Goal: Check status: Check status

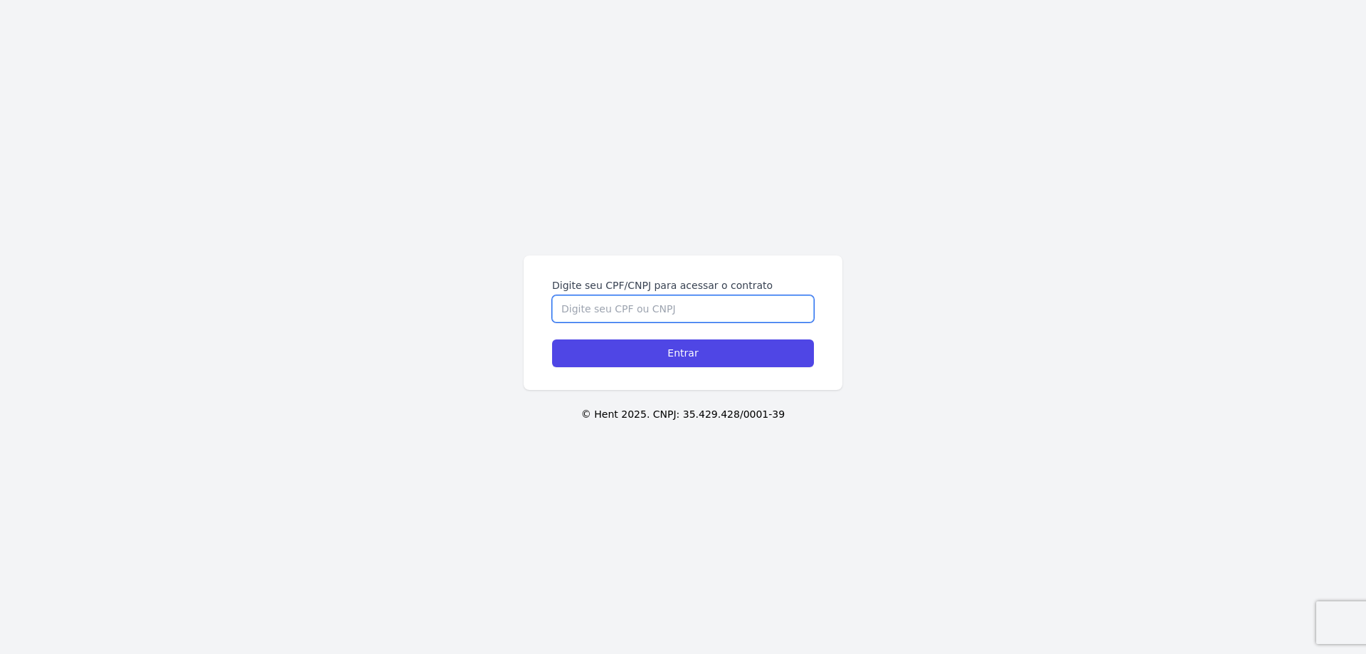
click at [650, 307] on input "Digite seu CPF/CNPJ para acessar o contrato" at bounding box center [683, 308] width 262 height 27
type input "13632933707"
click at [552, 339] on input "Entrar" at bounding box center [683, 353] width 262 height 28
click at [658, 310] on input "Digite seu CPF/CNPJ para acessar o contrato" at bounding box center [683, 308] width 262 height 27
type input "13632933707"
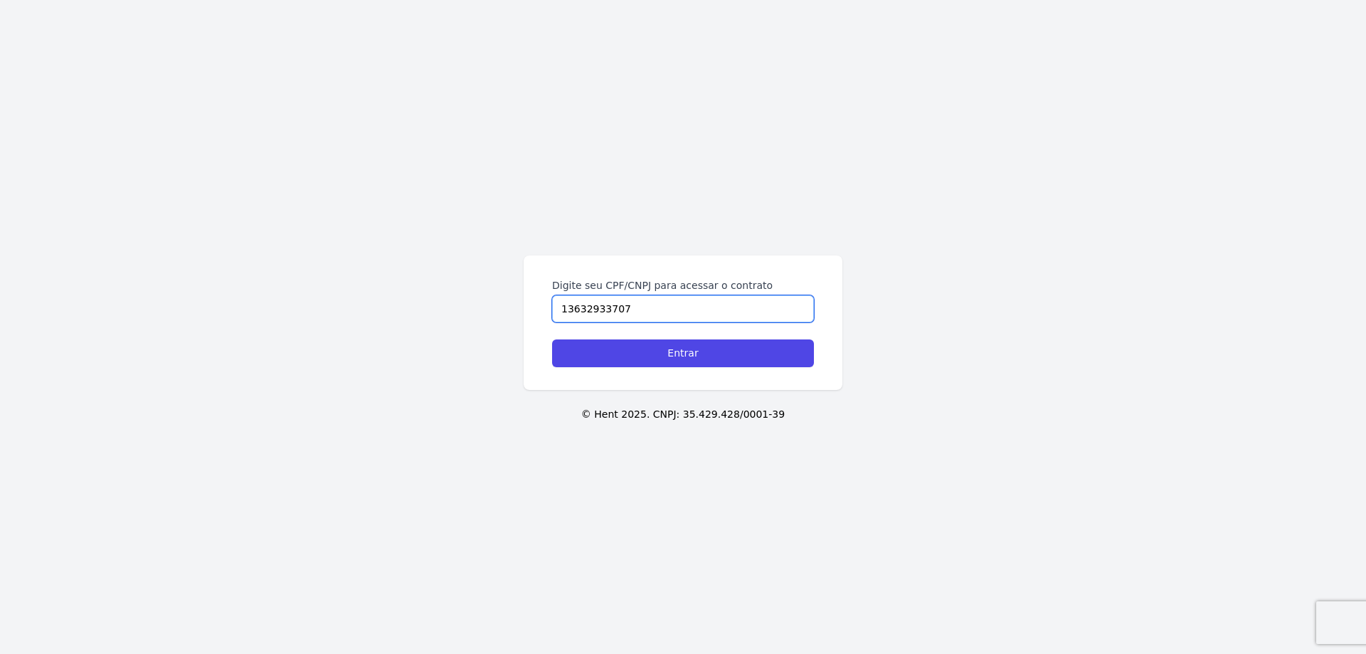
click at [552, 339] on input "Entrar" at bounding box center [683, 353] width 262 height 28
click at [609, 315] on input "Digite seu CPF/CNPJ para acessar o contrato" at bounding box center [683, 308] width 262 height 27
type input "13632933707"
click at [552, 339] on input "Entrar" at bounding box center [683, 353] width 262 height 28
click at [628, 305] on input "Digite seu CPF/CNPJ para acessar o contrato" at bounding box center [683, 308] width 262 height 27
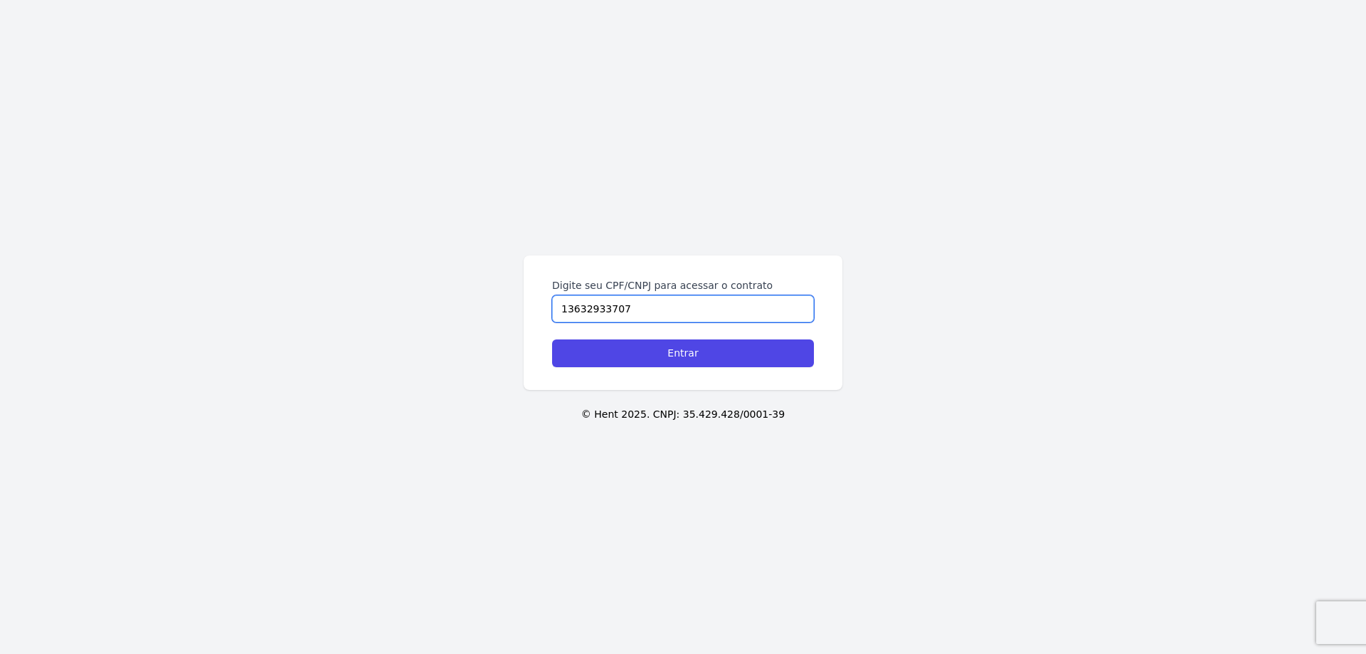
type input "13632933707"
click at [552, 339] on input "Entrar" at bounding box center [683, 353] width 262 height 28
drag, startPoint x: 593, startPoint y: 303, endPoint x: 595, endPoint y: 292, distance: 11.6
click at [593, 303] on input "Digite seu CPF/CNPJ para acessar o contrato" at bounding box center [683, 308] width 262 height 27
type input "13632933707"
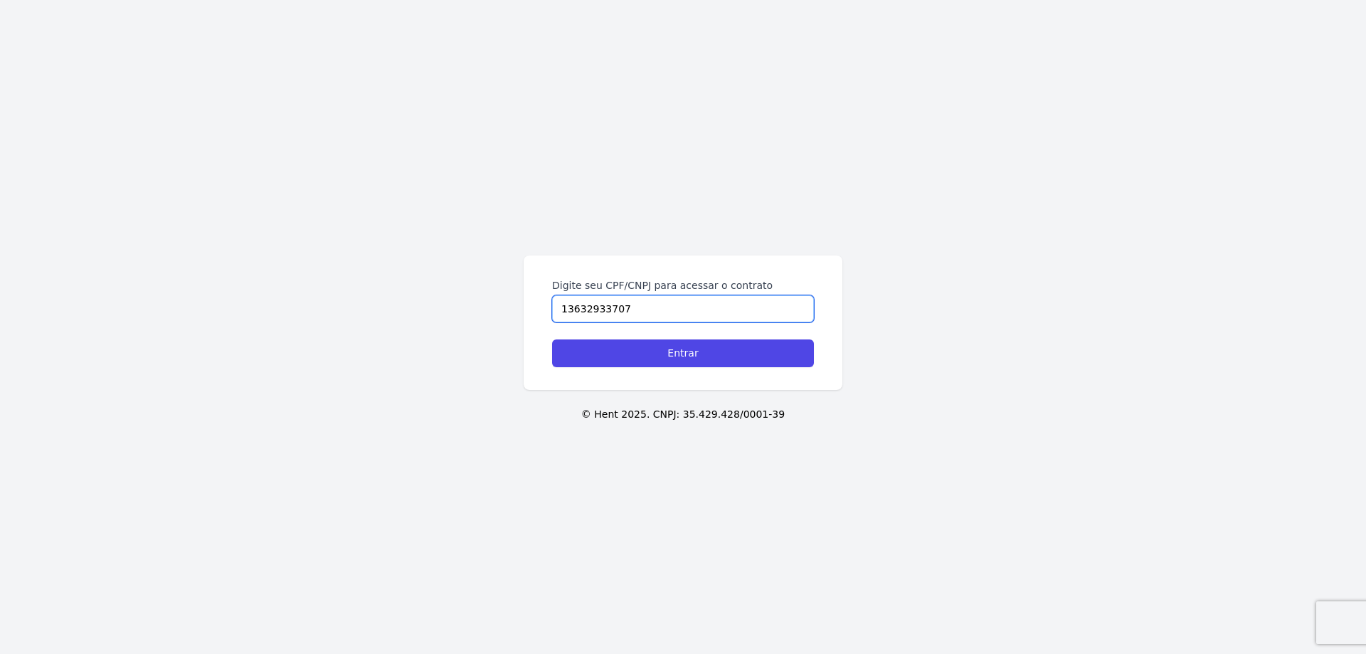
click at [552, 339] on input "Entrar" at bounding box center [683, 353] width 262 height 28
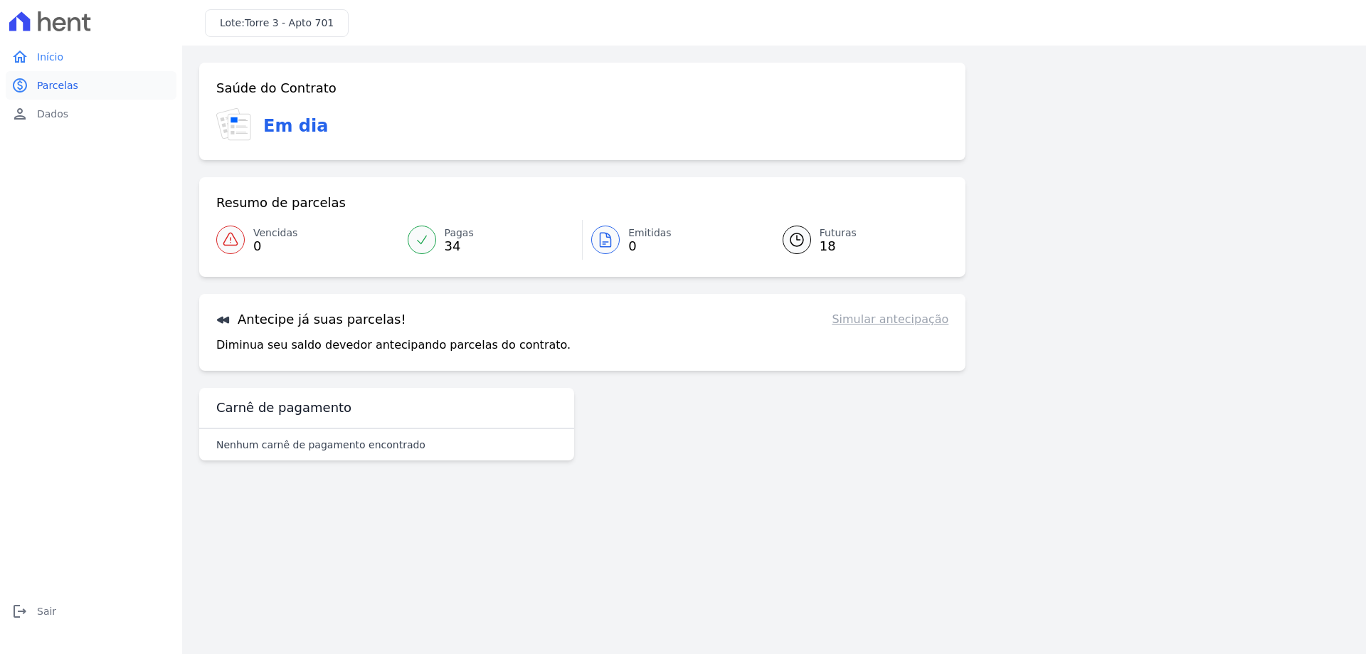
click at [39, 72] on link "paid Parcelas" at bounding box center [91, 85] width 171 height 28
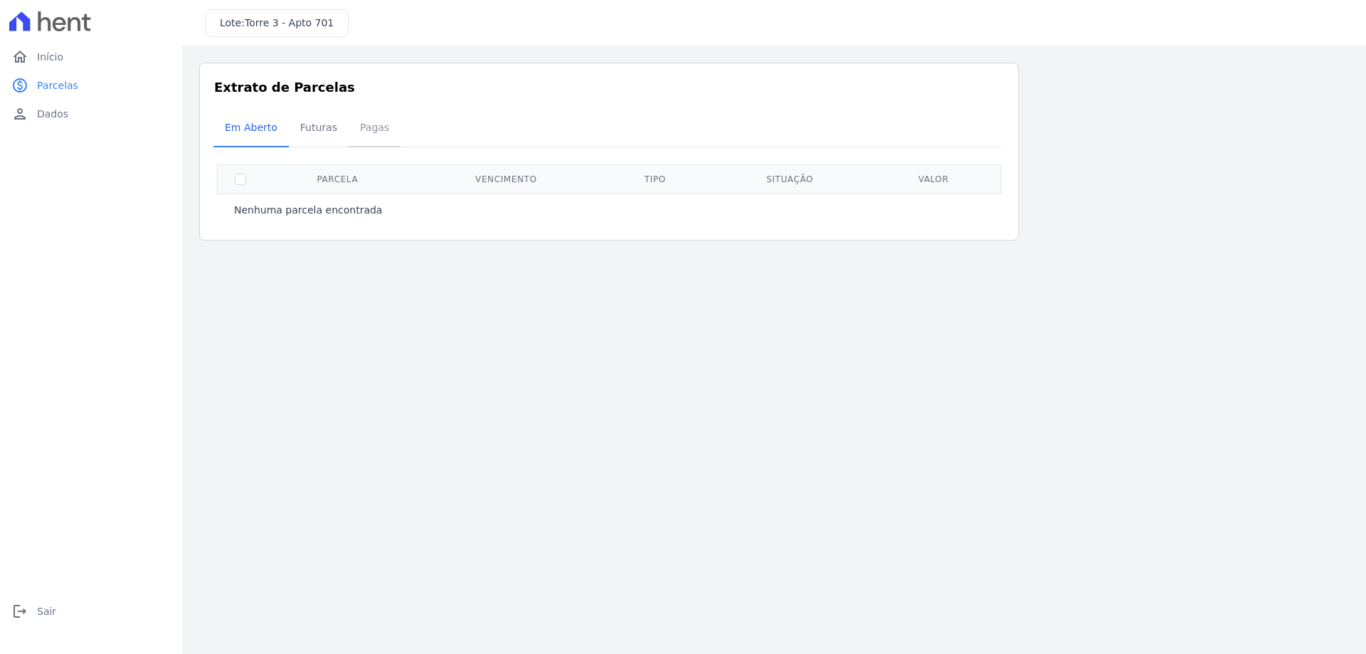
click at [362, 122] on span "Pagas" at bounding box center [375, 127] width 46 height 28
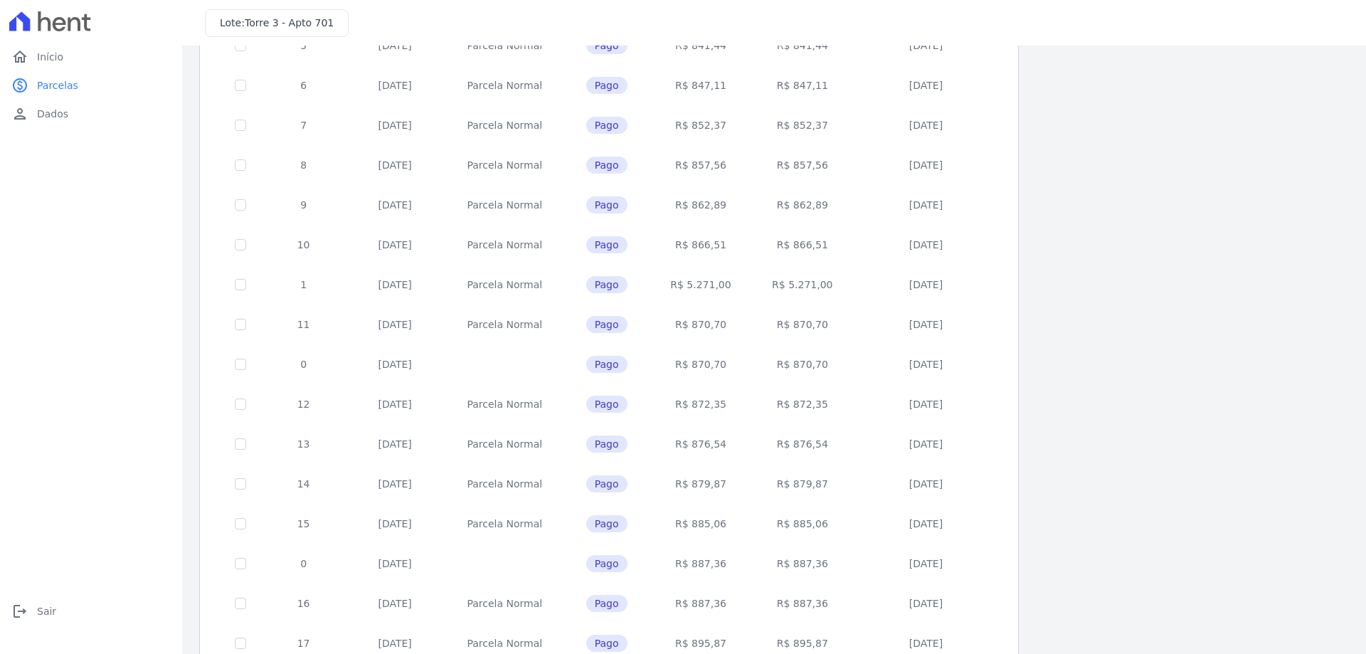
scroll to position [420, 0]
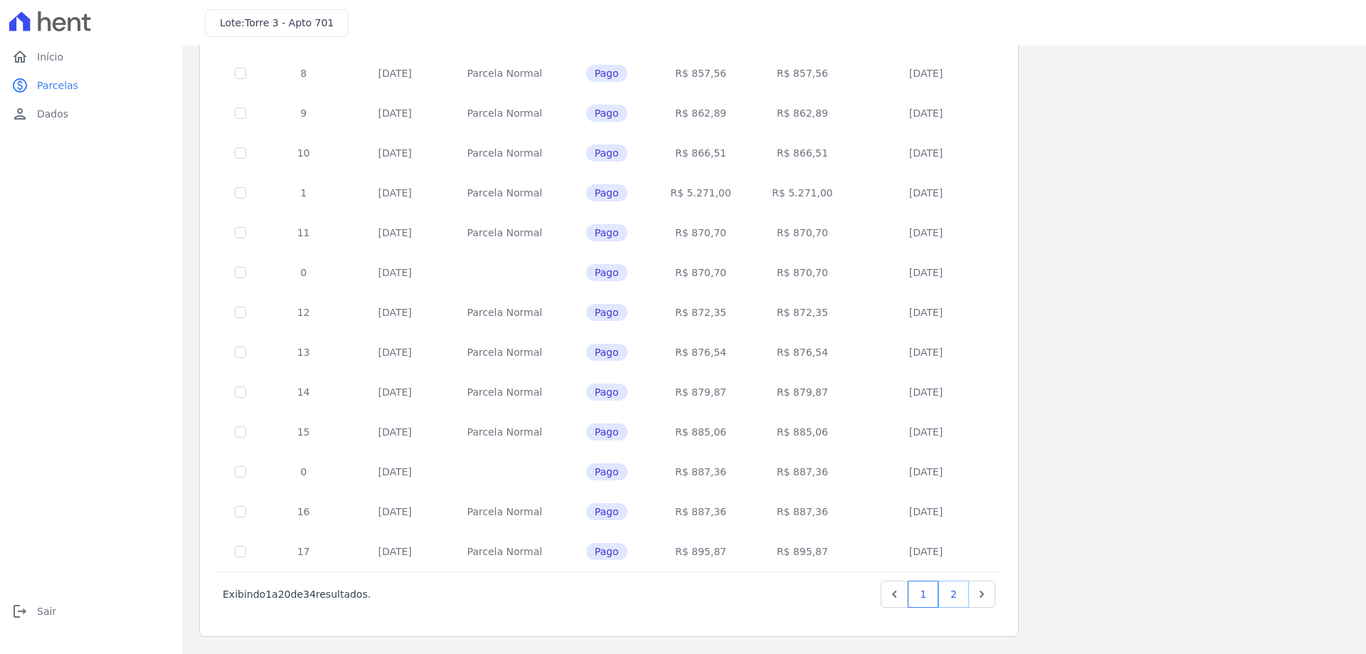
click at [954, 601] on link "2" at bounding box center [954, 594] width 31 height 27
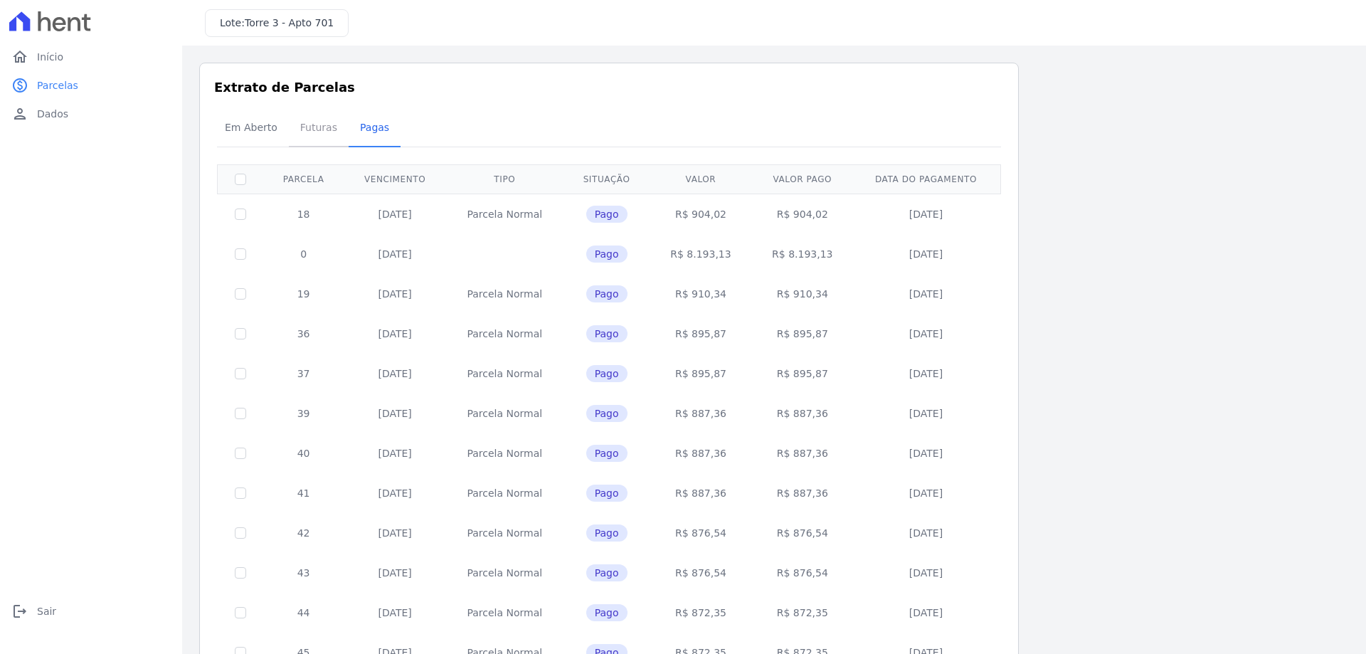
click at [297, 131] on span "Futuras" at bounding box center [319, 127] width 54 height 28
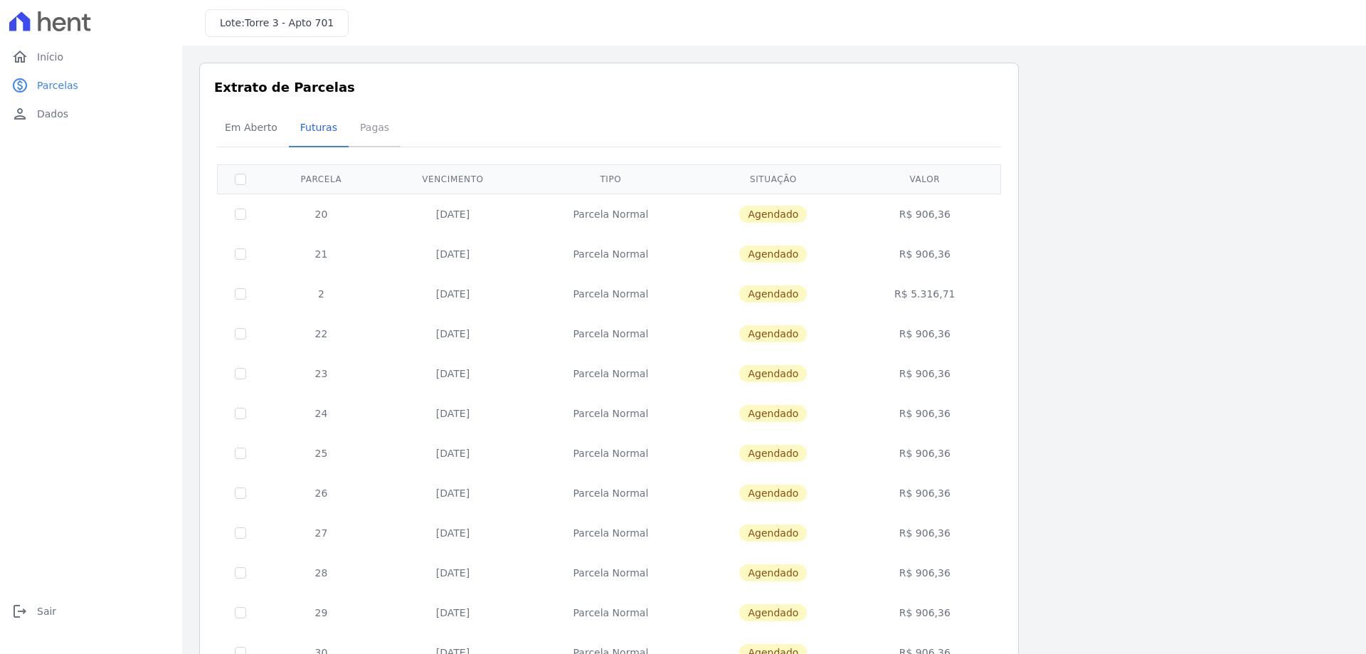
click at [358, 139] on span "Pagas" at bounding box center [375, 127] width 46 height 28
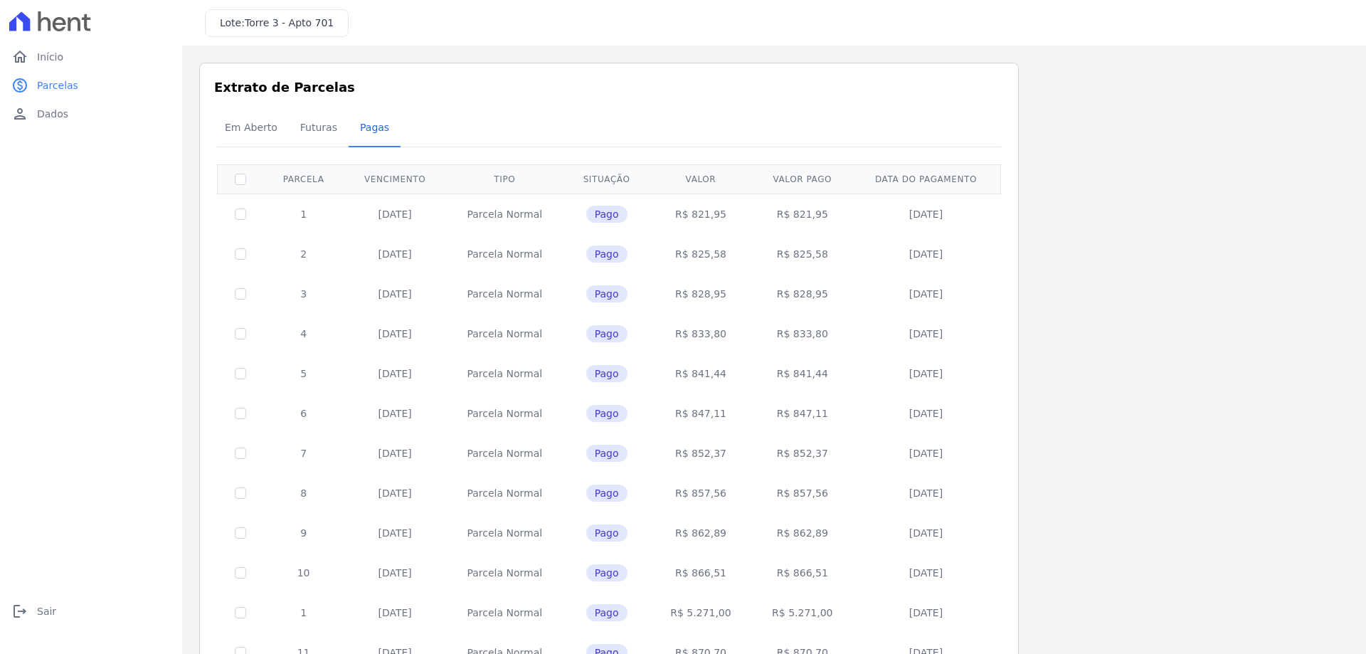
drag, startPoint x: 984, startPoint y: 557, endPoint x: 279, endPoint y: 190, distance: 794.8
click at [281, 189] on table "Parcela Vencimento Tipo Situação Valor Valor pago Data do pagamento 1 20/03/202…" at bounding box center [609, 577] width 784 height 827
copy table "Parcela Vencimento Tipo Situação Valor Valor pago Data do pagamento 1 20/03/202…"
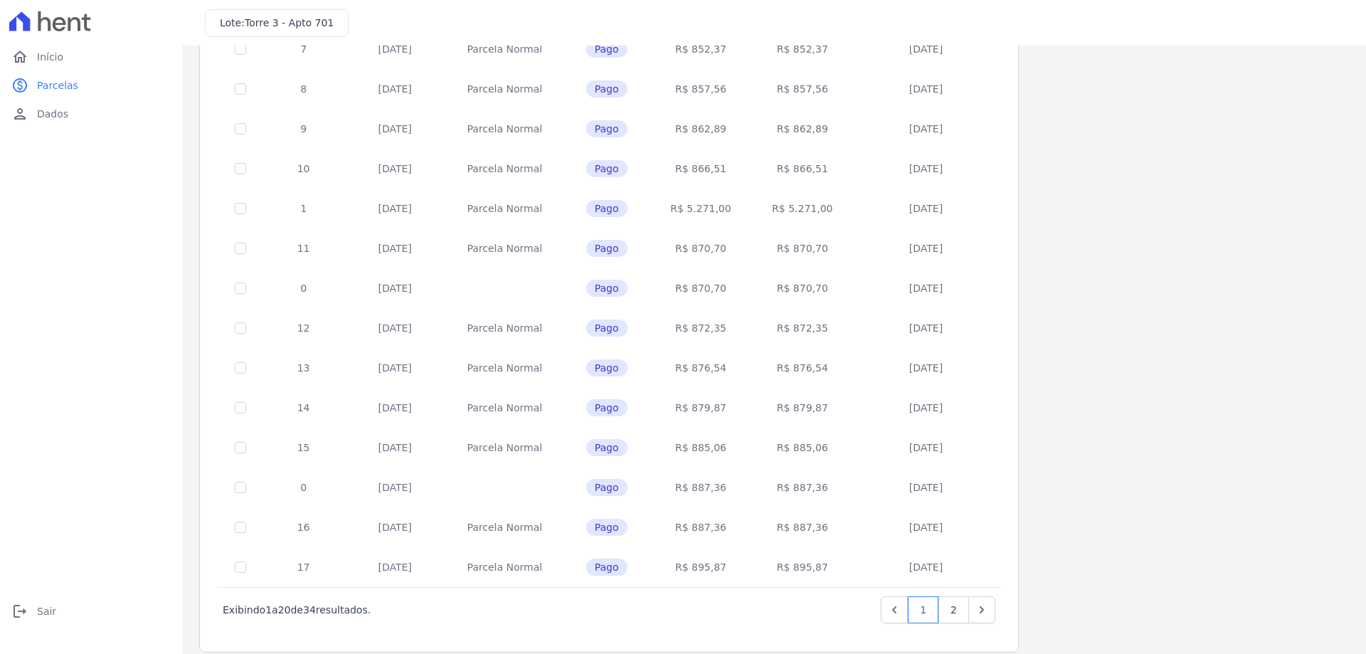
scroll to position [420, 0]
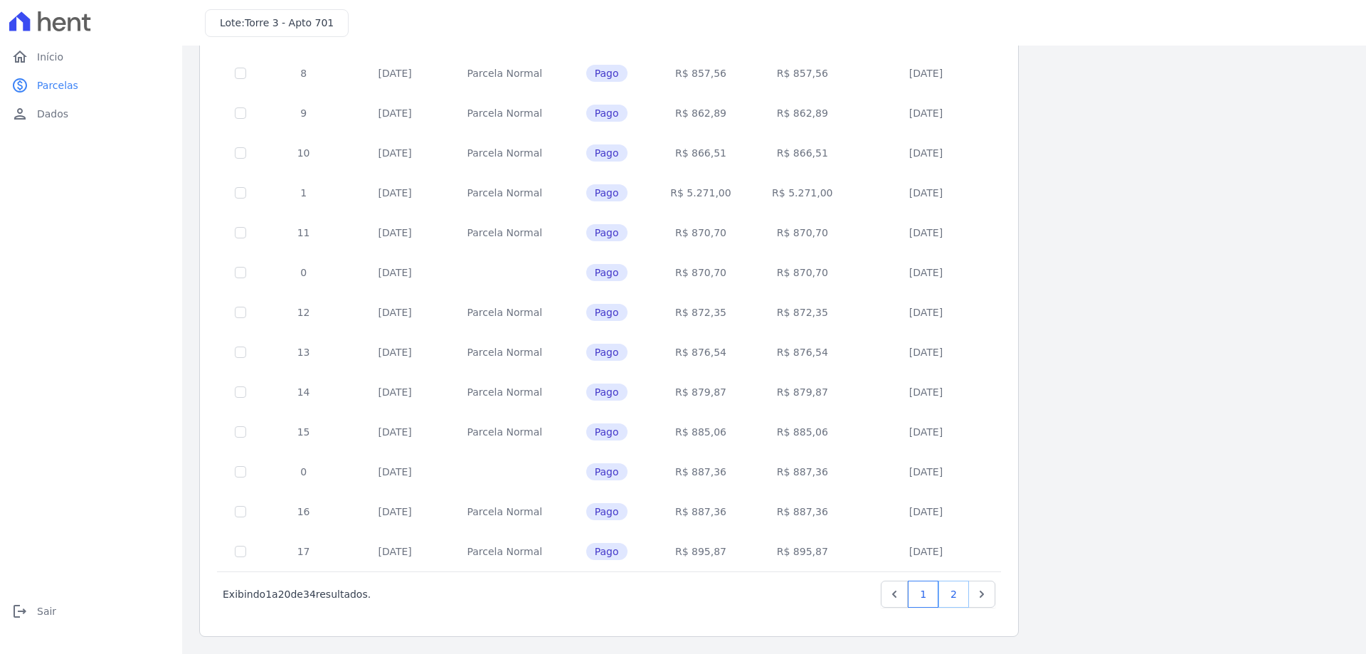
click at [954, 599] on link "2" at bounding box center [954, 594] width 31 height 27
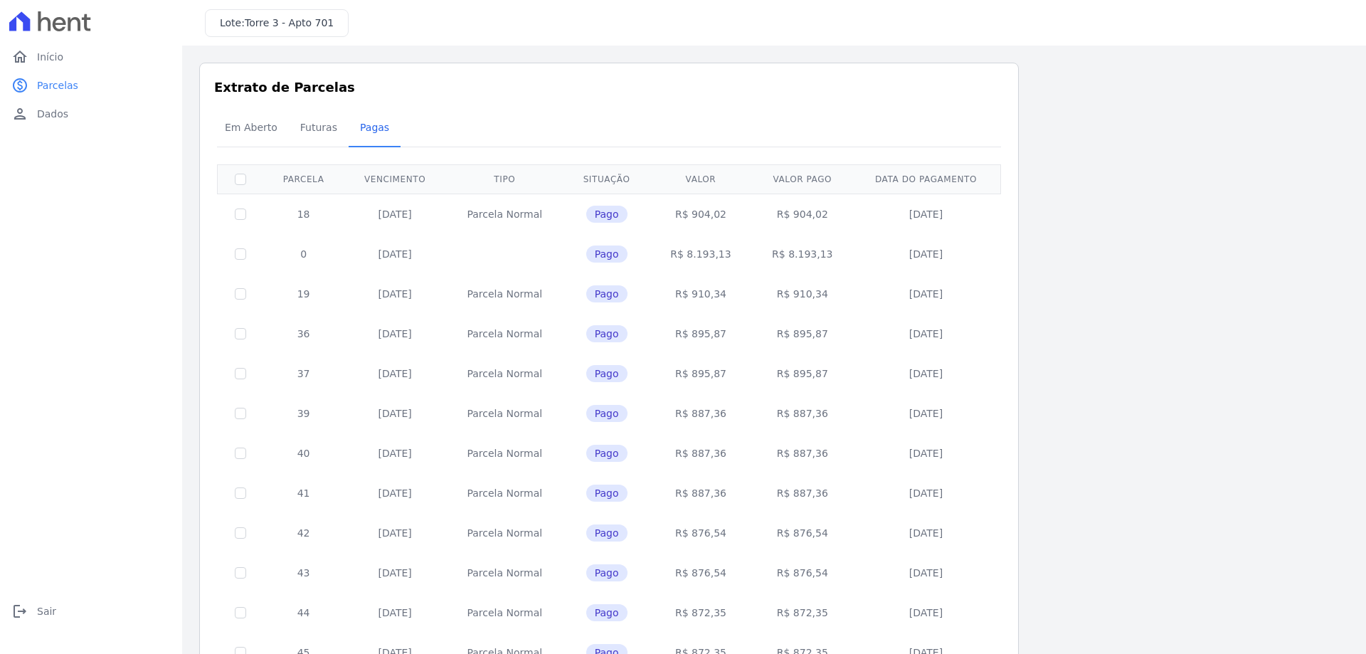
drag, startPoint x: 969, startPoint y: 559, endPoint x: 295, endPoint y: 214, distance: 757.2
click at [295, 214] on tbody "18 20/08/2025 Parcela Normal Pago R$ 904,02 R$ 904,02 11/08/2025 0 16/09/2025 P…" at bounding box center [610, 473] width 784 height 559
copy tbody "18 20/08/2025 Parcela Normal Pago R$ 904,02 R$ 904,02 11/08/2025 0 16/09/2025 P…"
click at [311, 132] on span "Futuras" at bounding box center [319, 127] width 54 height 28
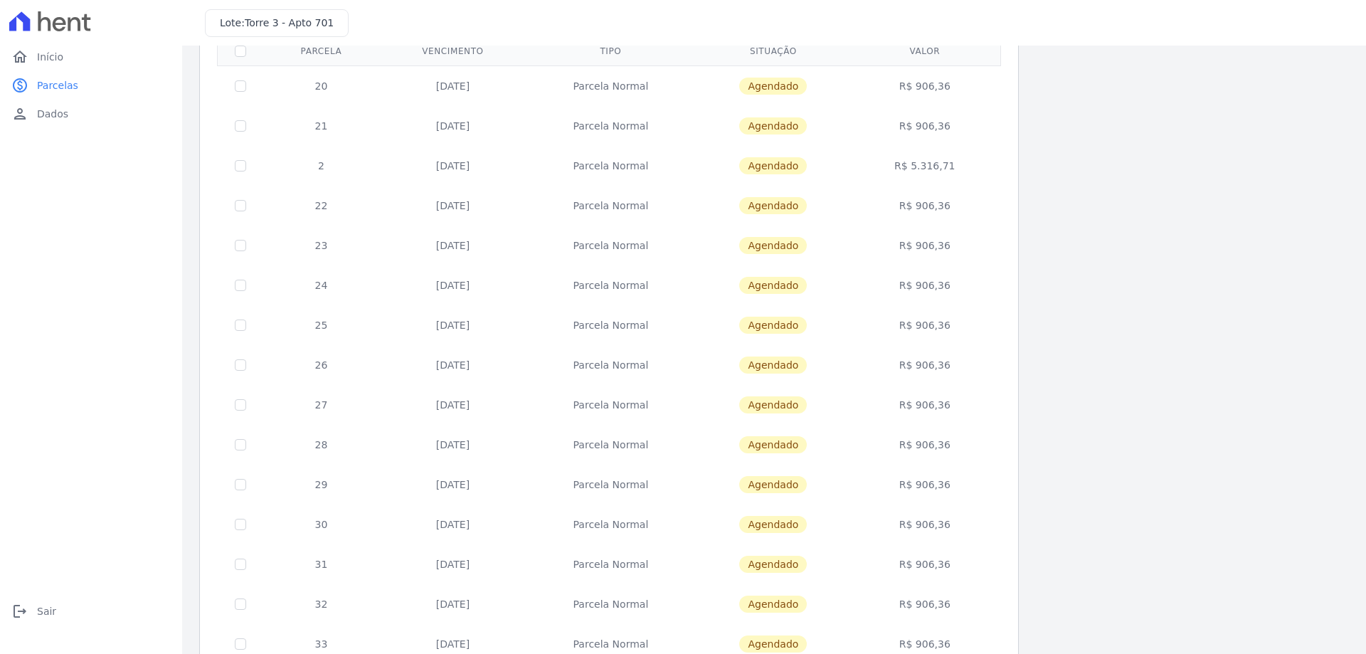
scroll to position [108, 0]
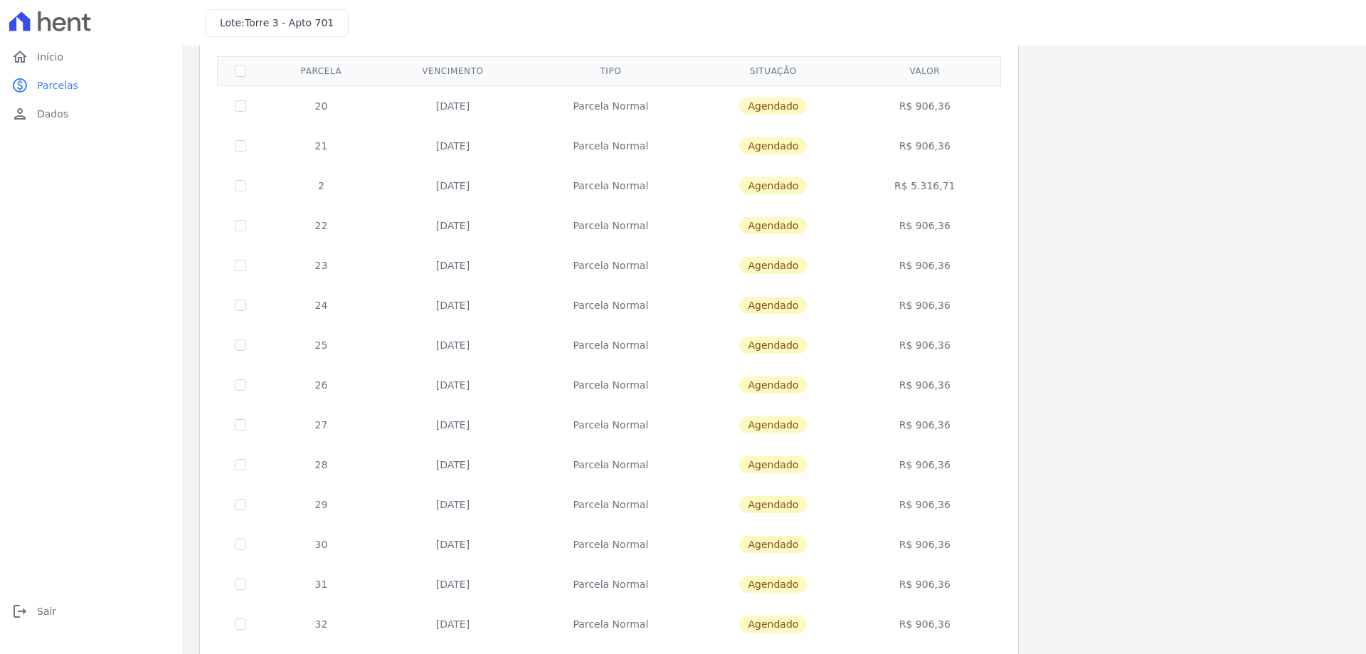
drag, startPoint x: 988, startPoint y: 571, endPoint x: 312, endPoint y: 117, distance: 813.4
click at [312, 117] on tbody "20 20/10/2025 Parcela Normal Agendado R$ 906,36 21 20/11/2025 Parcela Normal Ag…" at bounding box center [610, 444] width 784 height 718
copy tbody "20 20/10/2025 Parcela Normal Agendado R$ 906,36 21 20/11/2025 Parcela Normal Ag…"
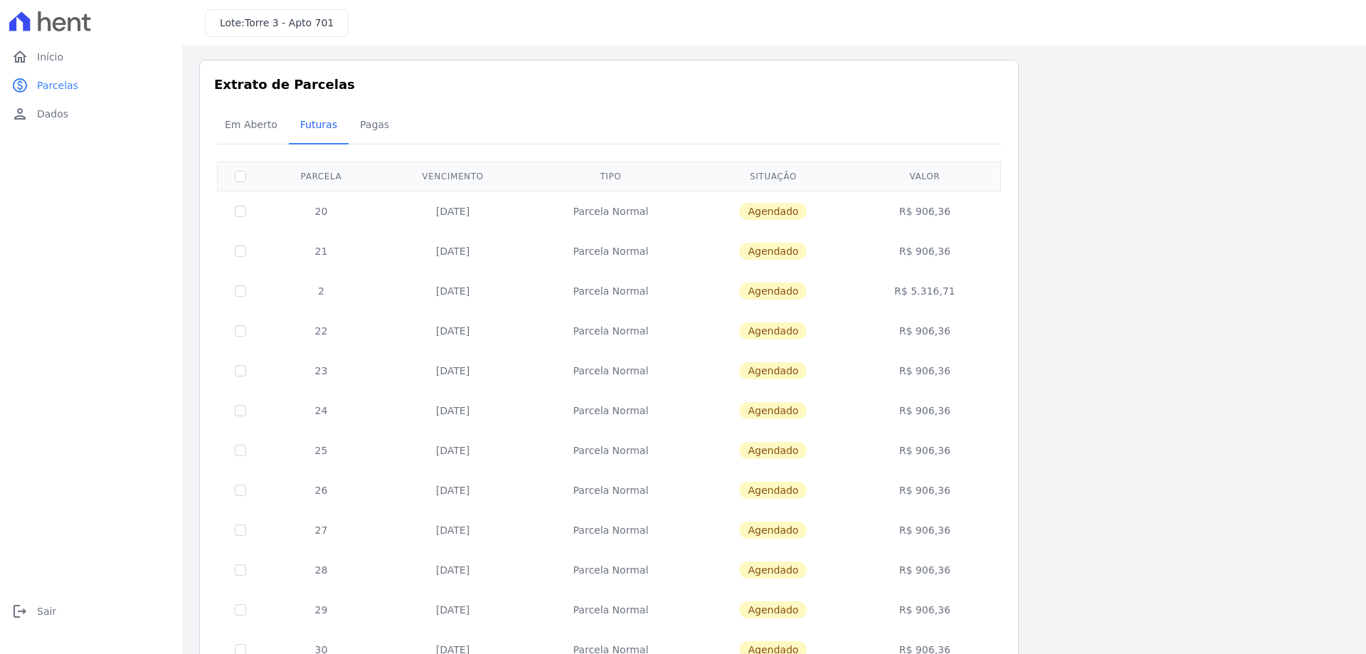
scroll to position [0, 0]
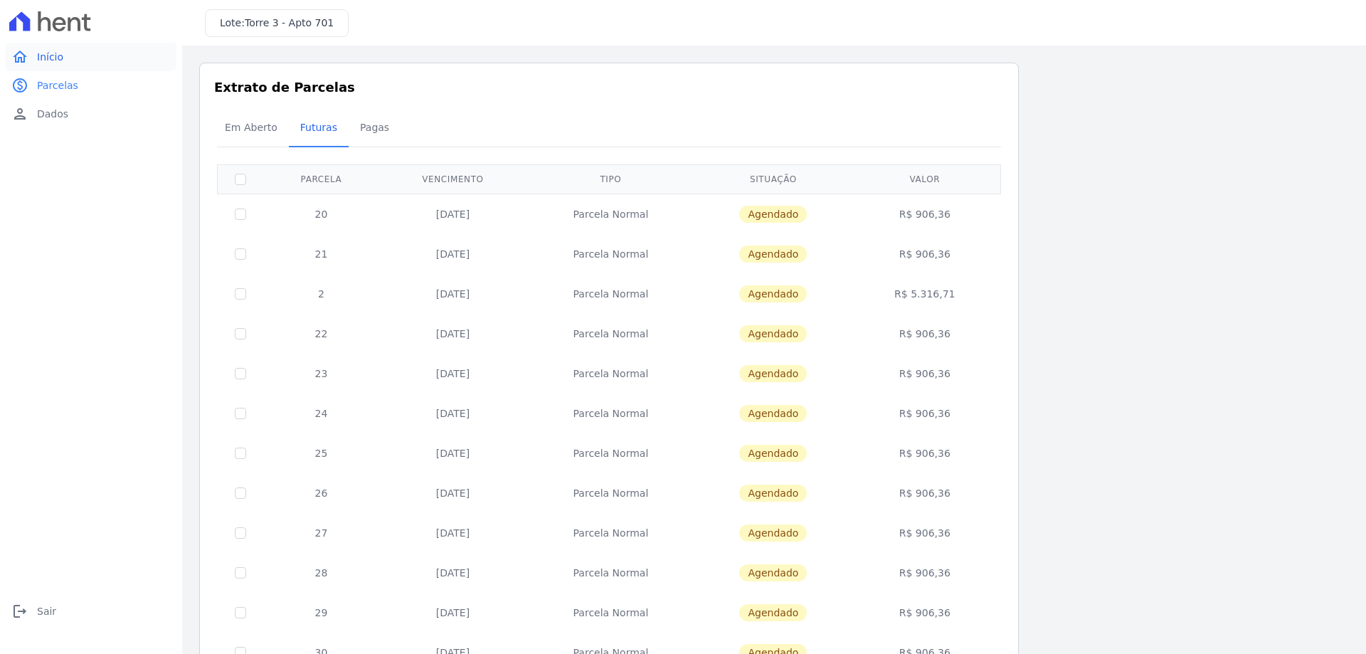
click at [54, 57] on span "Início" at bounding box center [50, 57] width 26 height 14
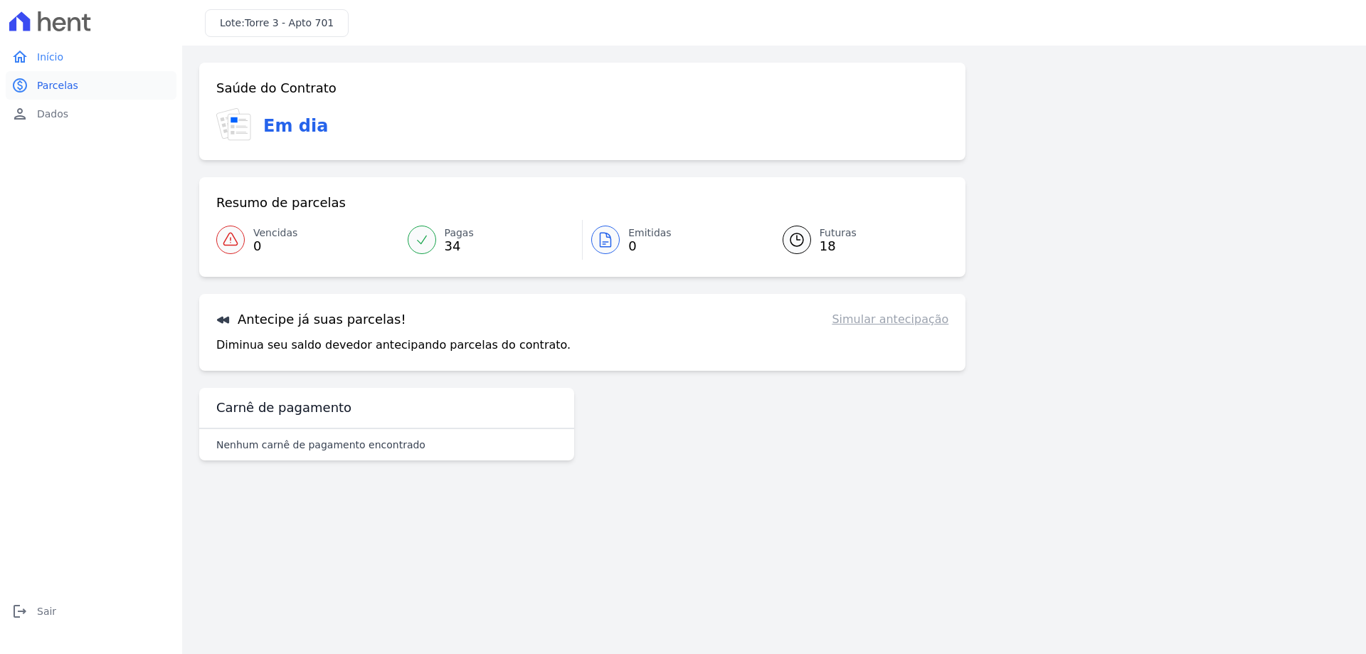
click at [52, 91] on span "Parcelas" at bounding box center [57, 85] width 41 height 14
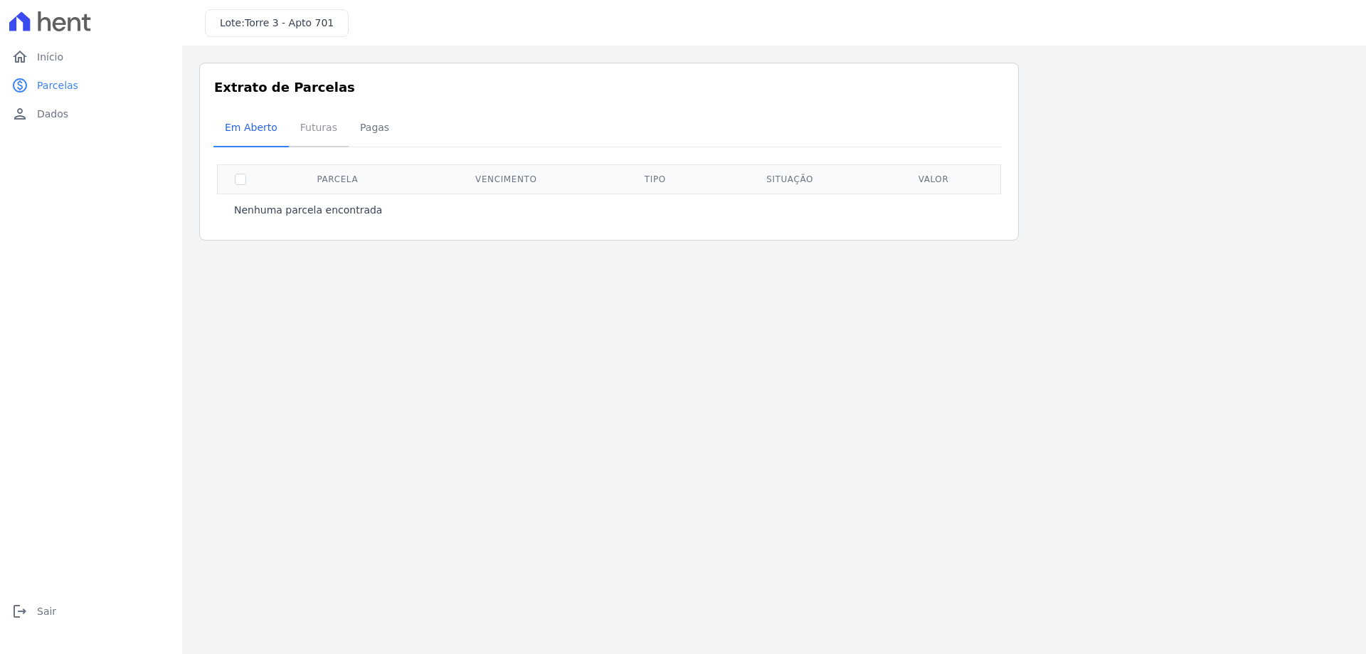
click at [316, 128] on span "Futuras" at bounding box center [319, 127] width 54 height 28
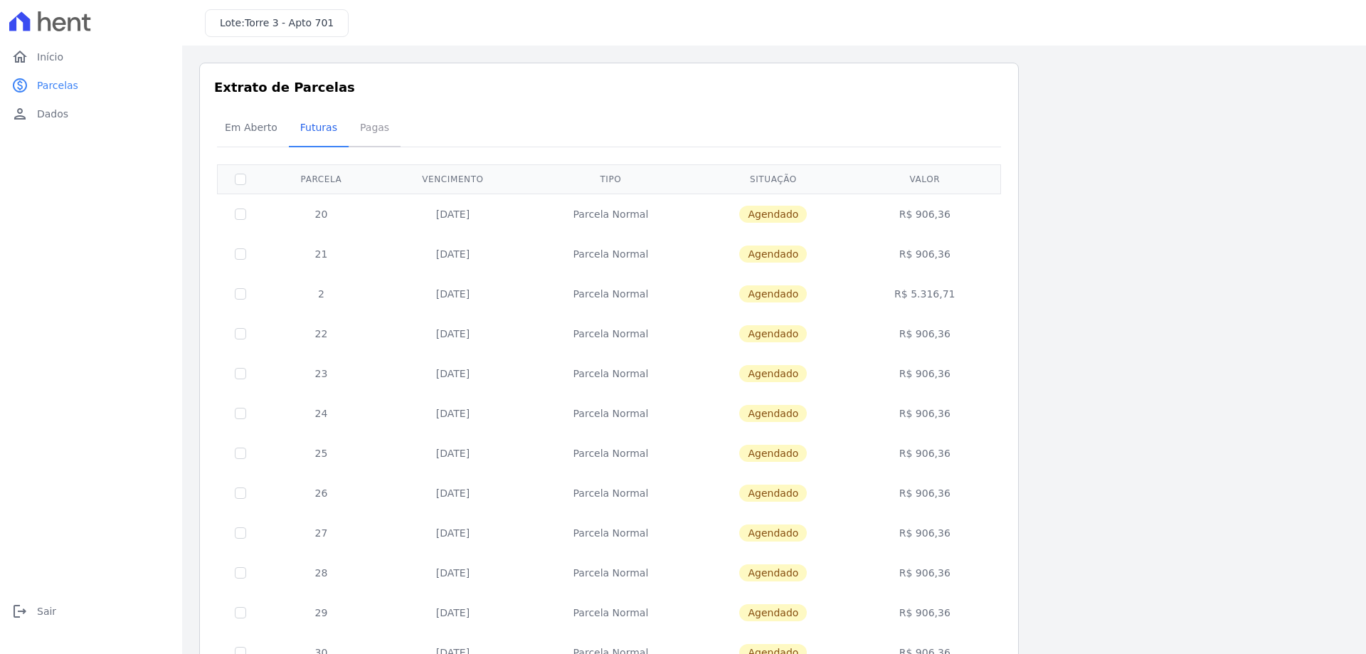
click at [354, 126] on span "Pagas" at bounding box center [375, 127] width 46 height 28
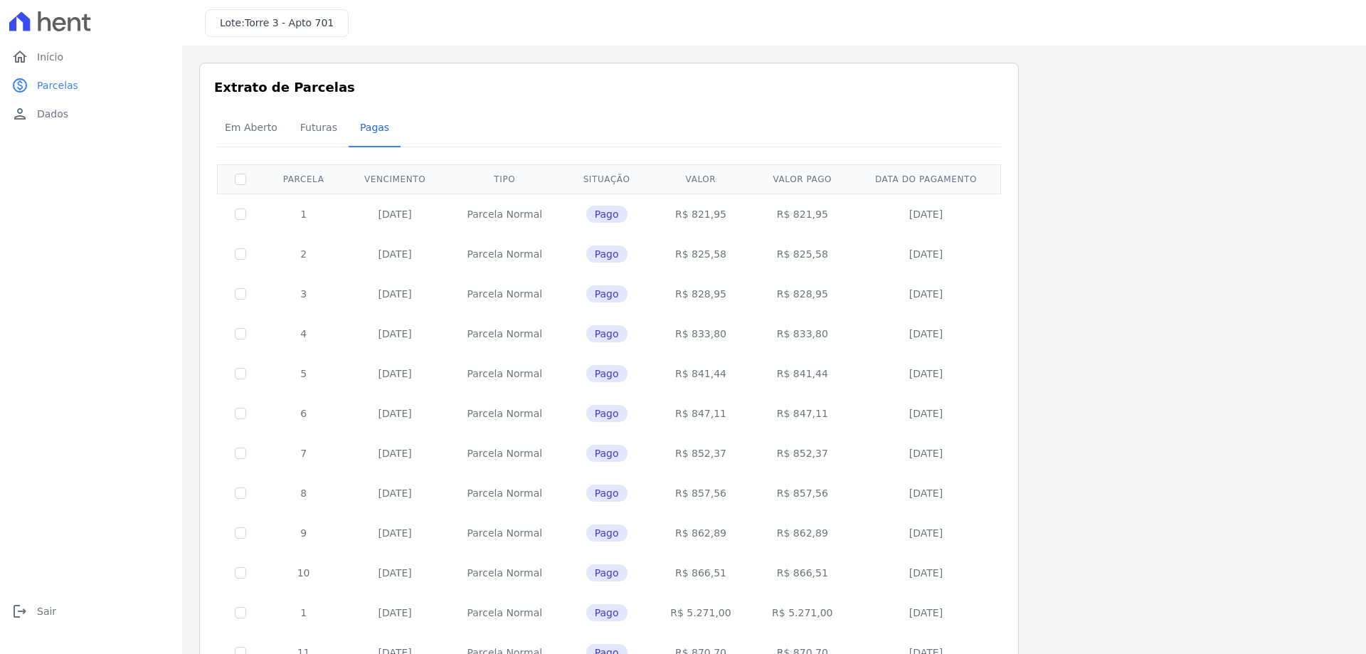
scroll to position [420, 0]
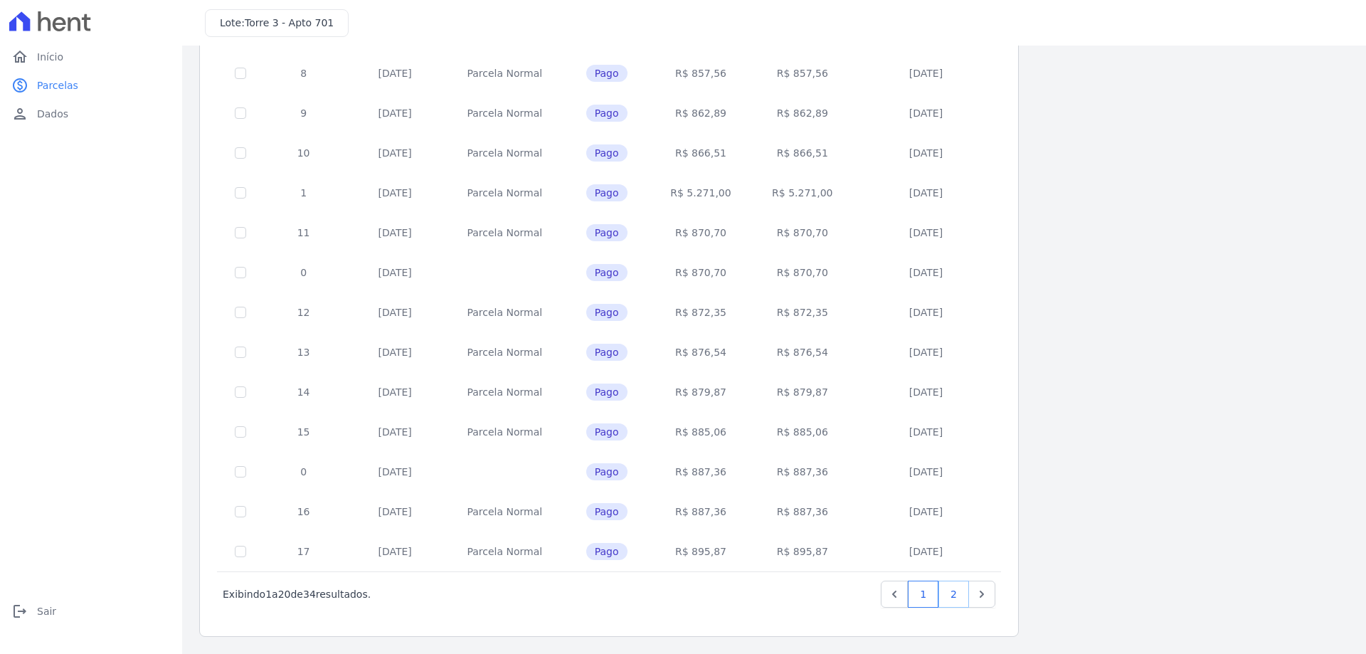
click at [954, 586] on link "2" at bounding box center [954, 594] width 31 height 27
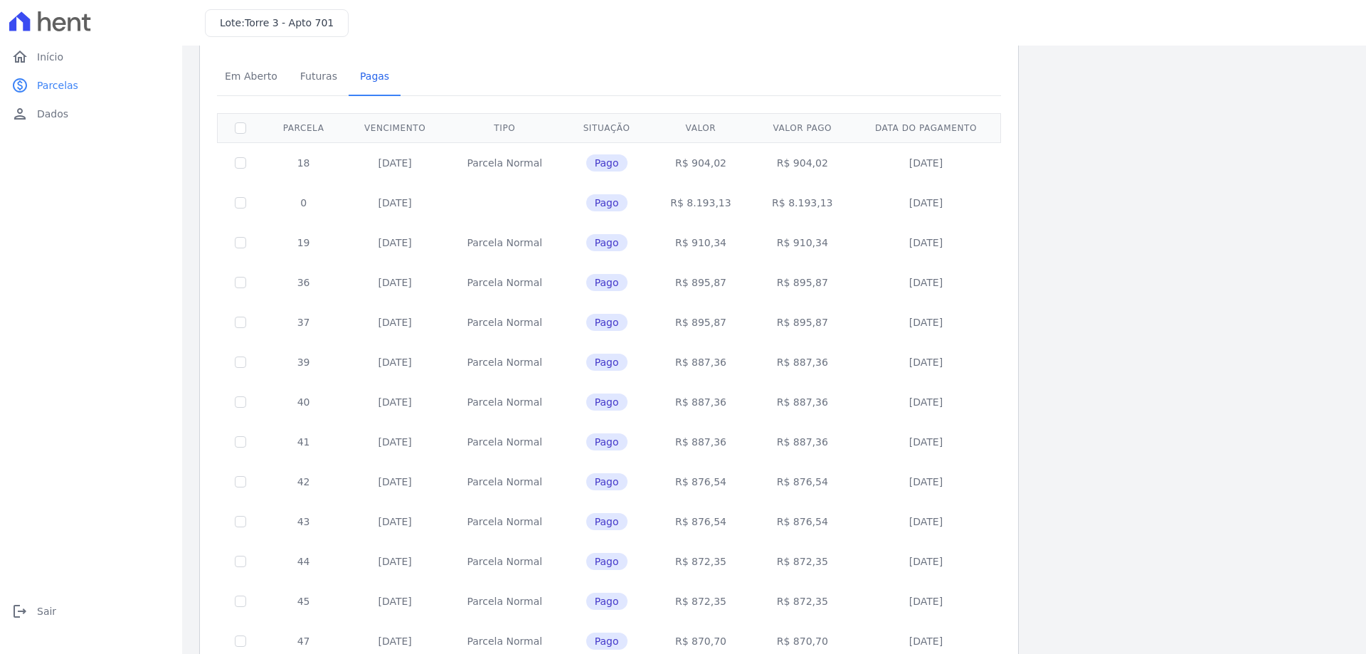
scroll to position [181, 0]
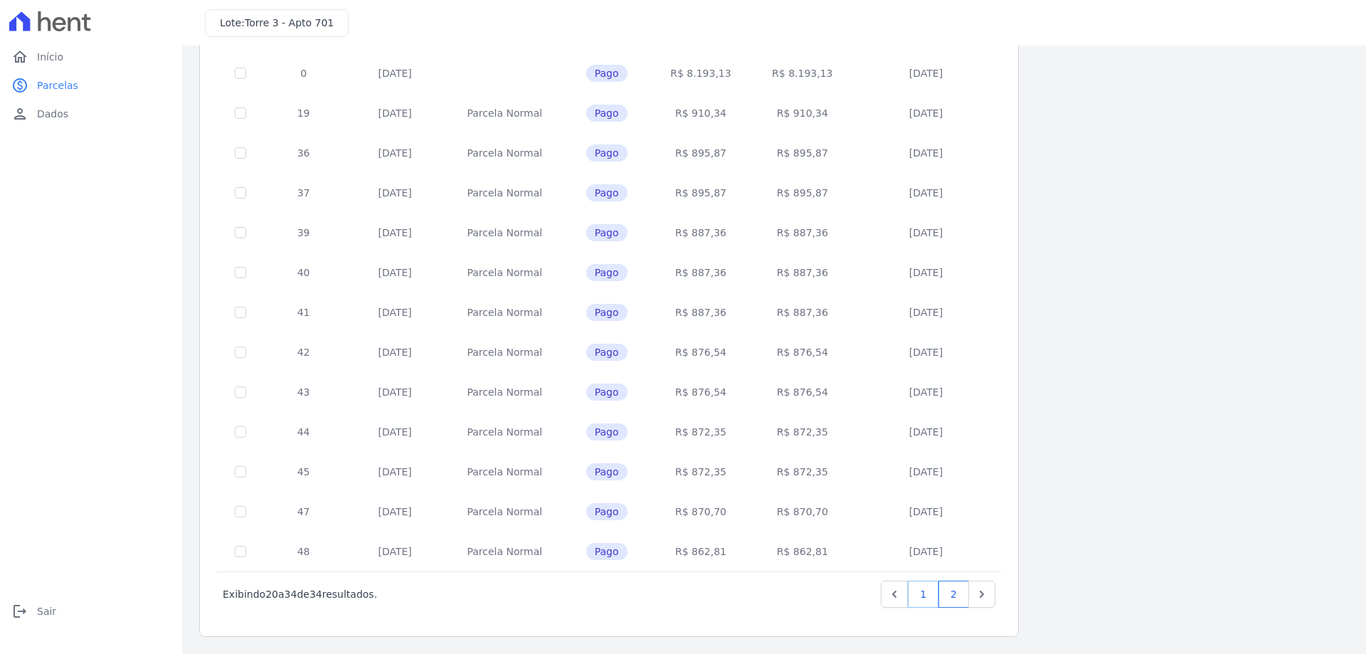
click at [935, 590] on link "1" at bounding box center [923, 594] width 31 height 27
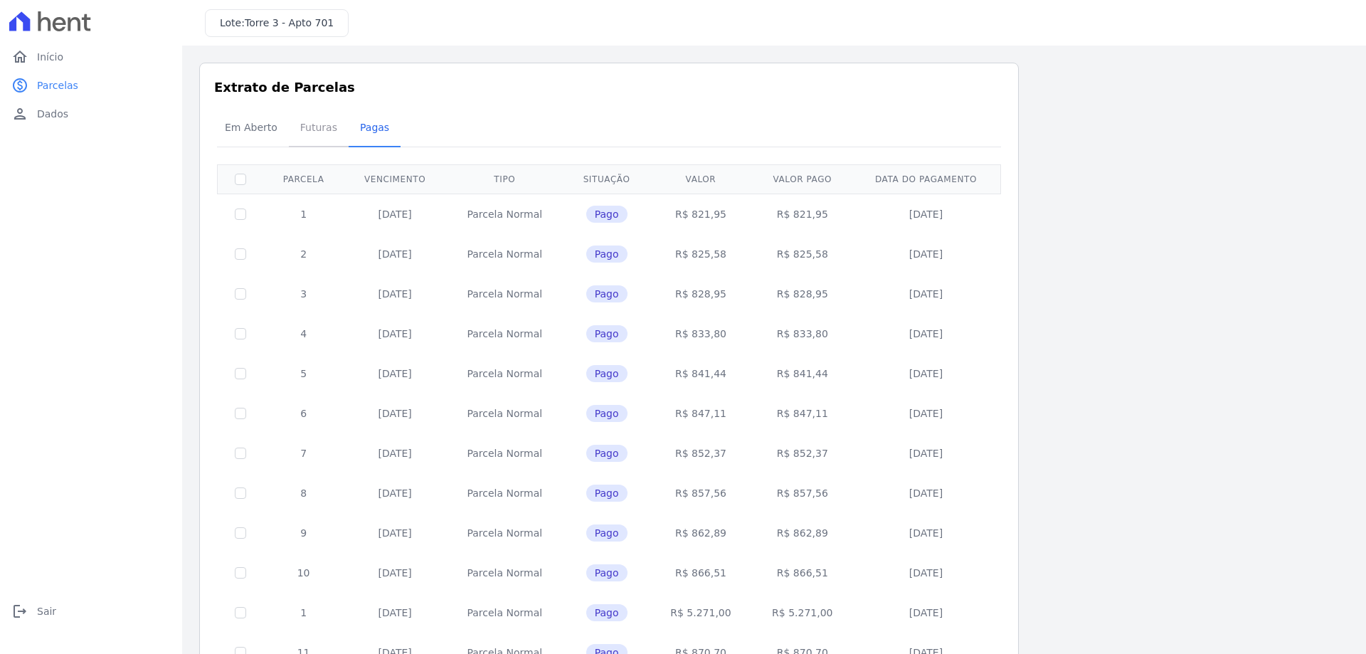
click at [305, 119] on span "Futuras" at bounding box center [319, 127] width 54 height 28
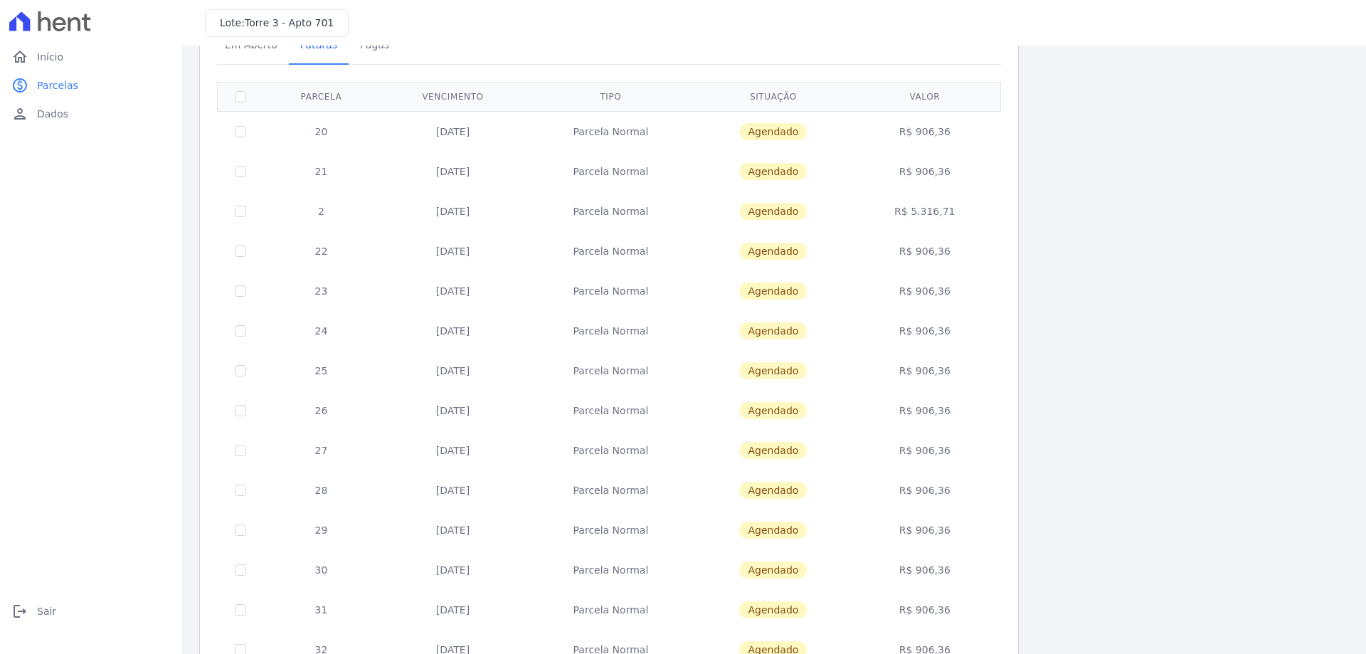
scroll to position [37, 0]
